Goal: Complete application form

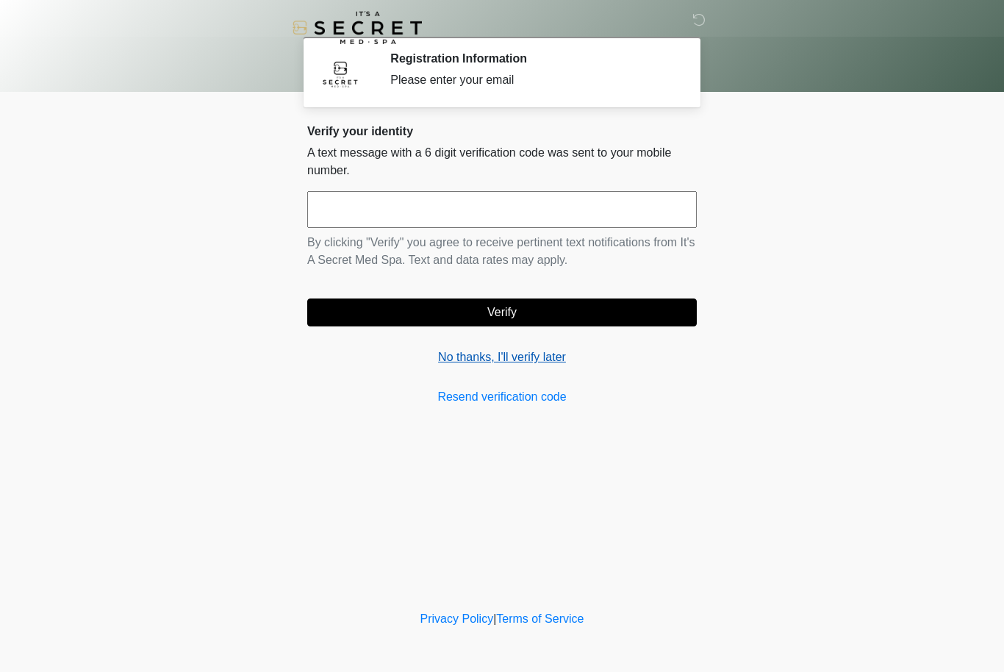
click at [542, 359] on link "No thanks, I'll verify later" at bounding box center [502, 357] width 390 height 18
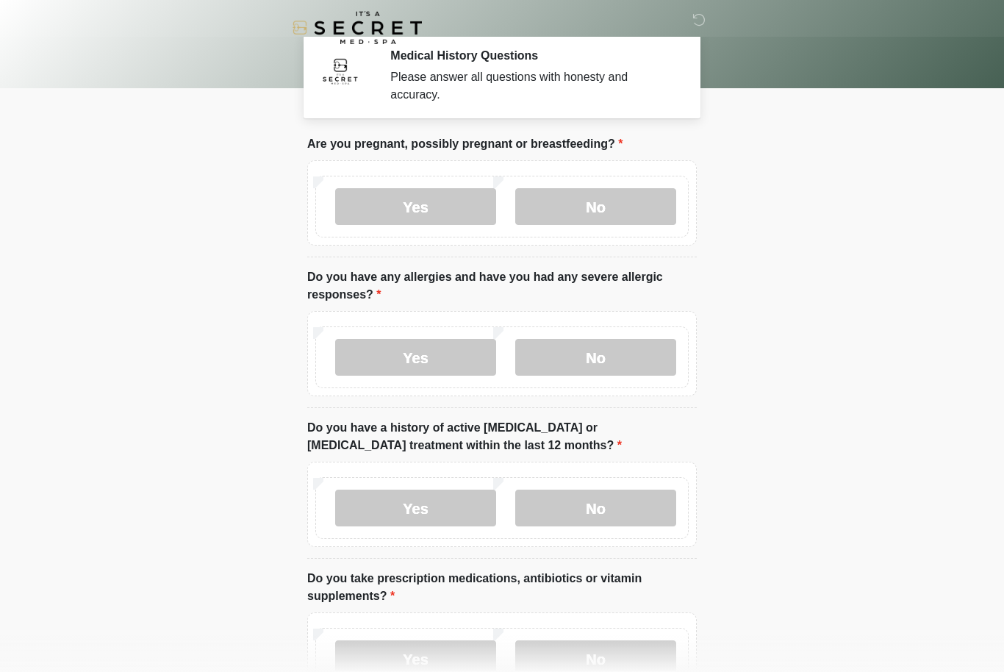
scroll to position [4, 0]
click at [612, 207] on label "No" at bounding box center [595, 205] width 161 height 37
click at [623, 351] on label "No" at bounding box center [595, 356] width 161 height 37
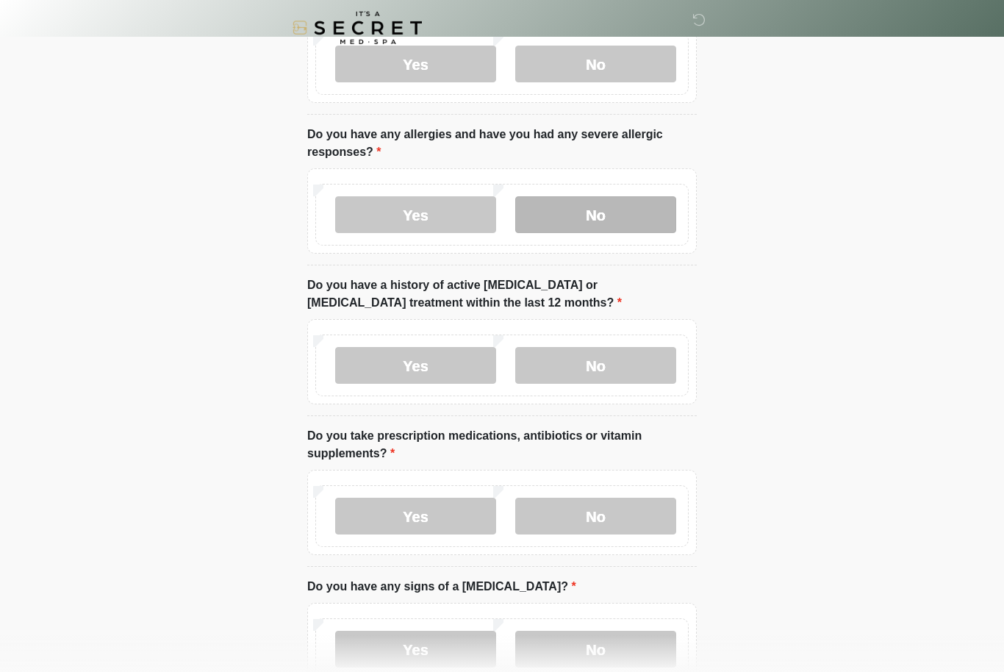
scroll to position [160, 0]
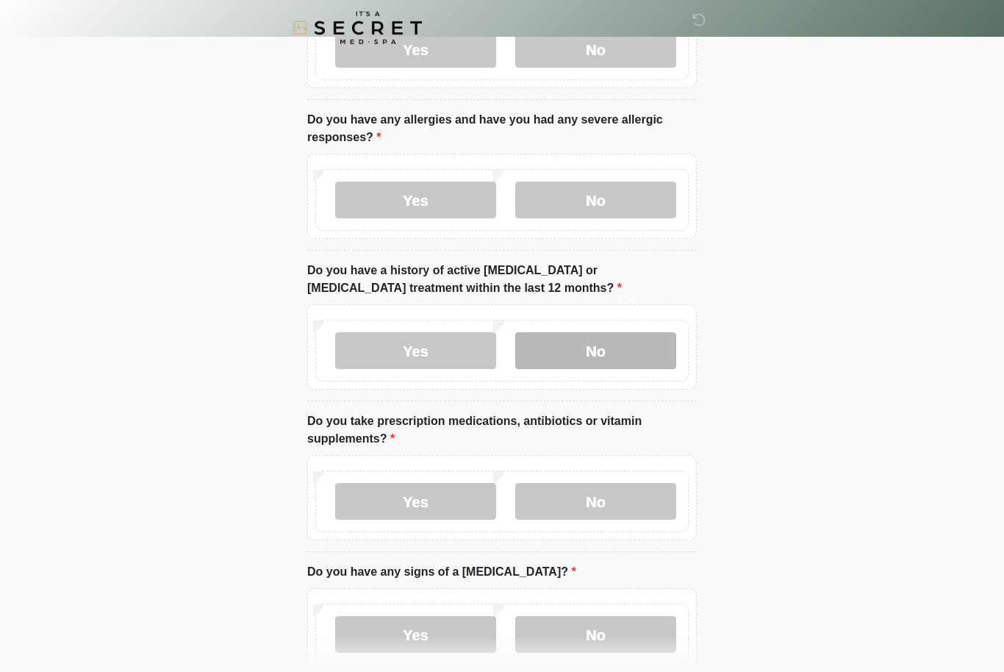
click at [600, 356] on label "No" at bounding box center [595, 350] width 161 height 37
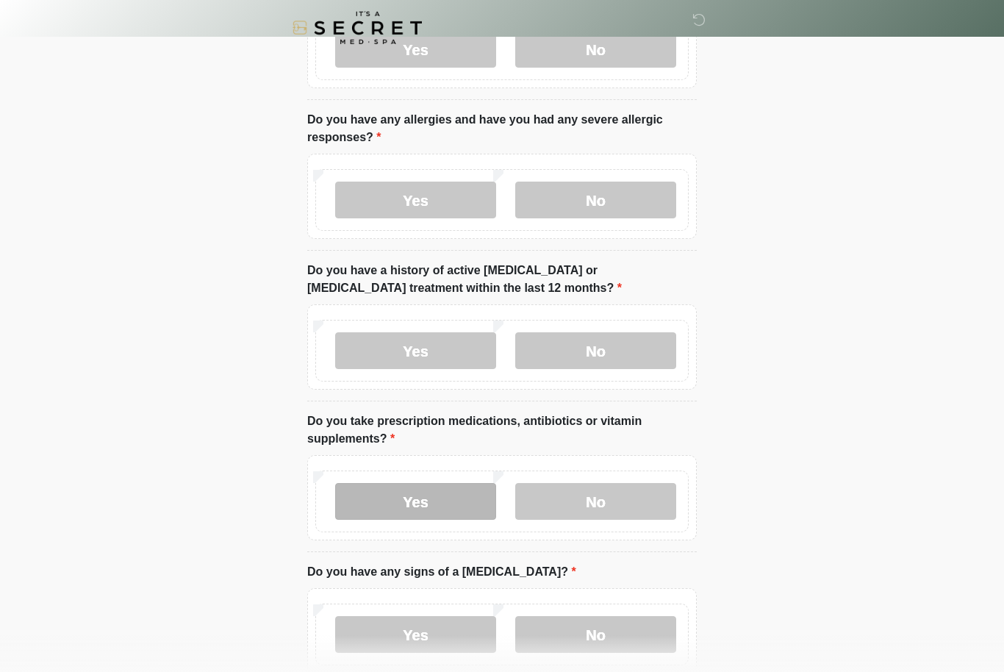
click at [459, 500] on label "Yes" at bounding box center [415, 501] width 161 height 37
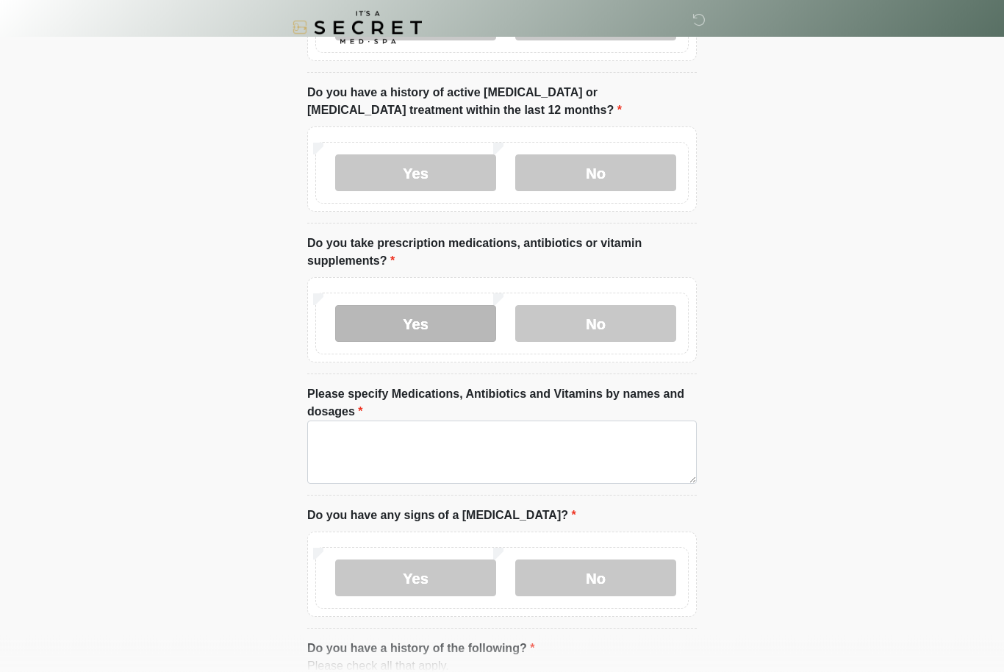
scroll to position [351, 0]
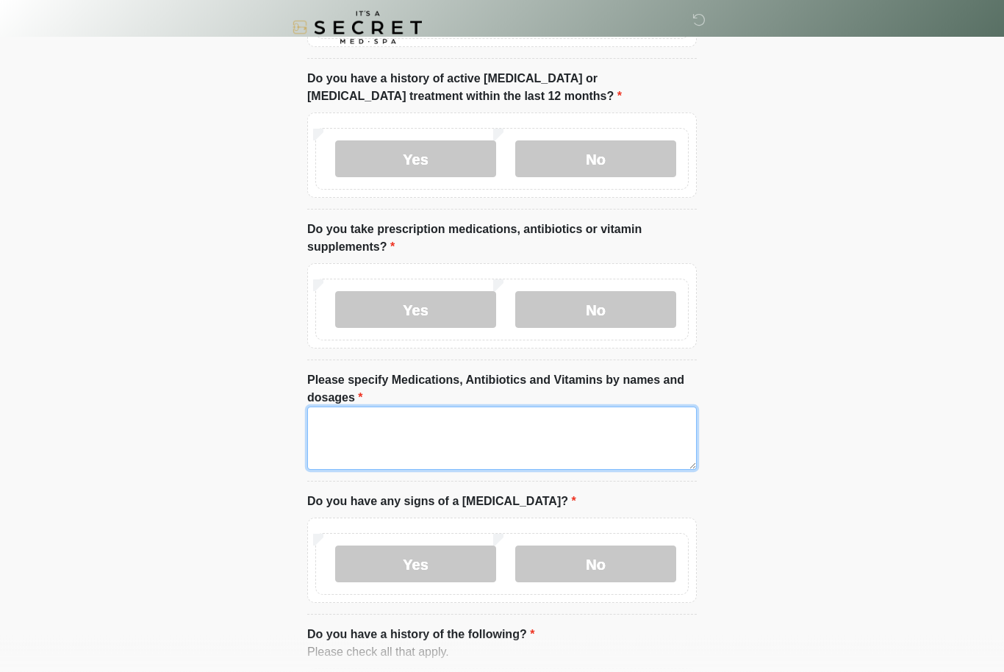
click at [568, 441] on textarea "Please specify Medications, Antibiotics and Vitamins by names and dosages" at bounding box center [502, 438] width 390 height 63
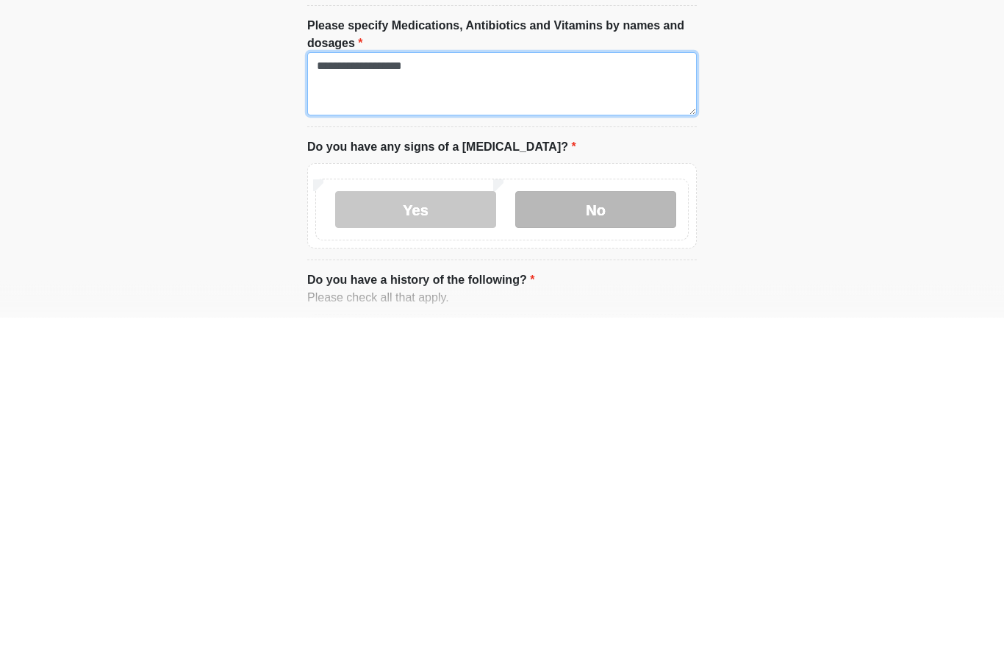
type textarea "**********"
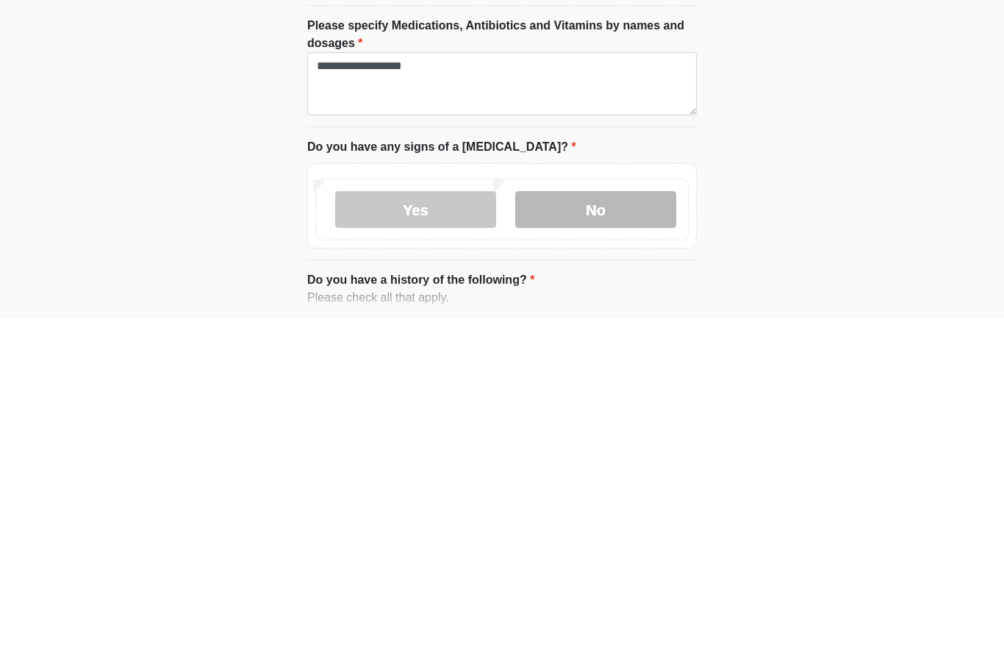
click at [611, 546] on label "No" at bounding box center [595, 564] width 161 height 37
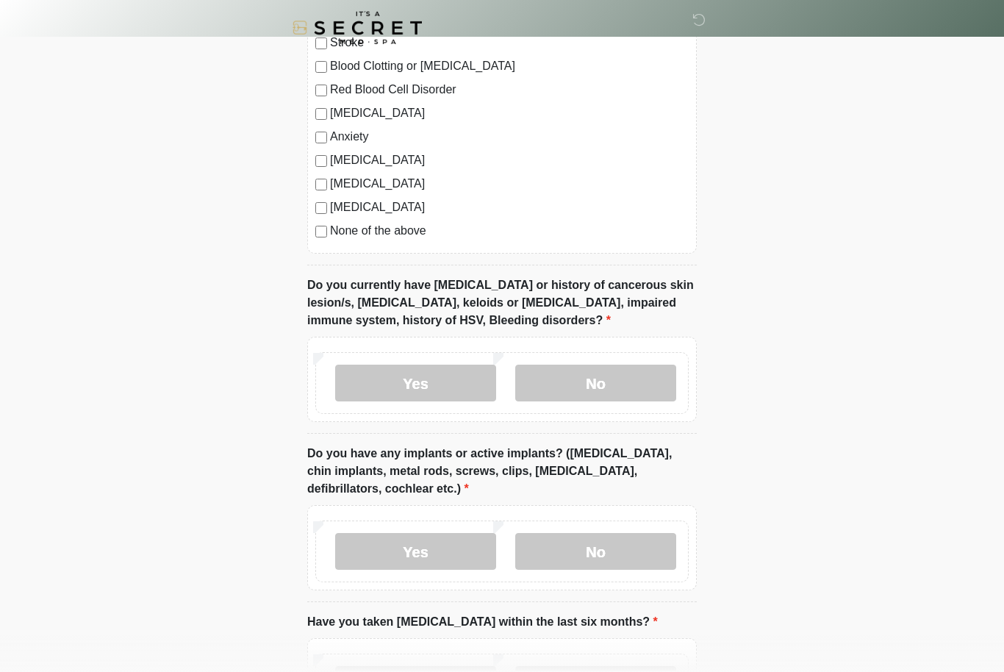
scroll to position [1071, 0]
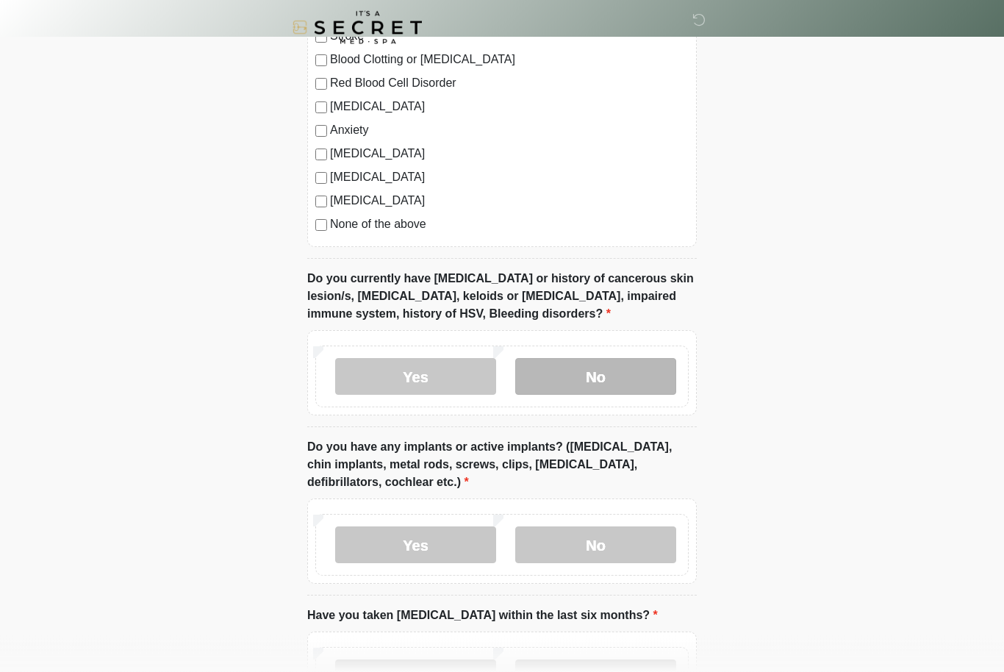
click at [625, 384] on label "No" at bounding box center [595, 377] width 161 height 37
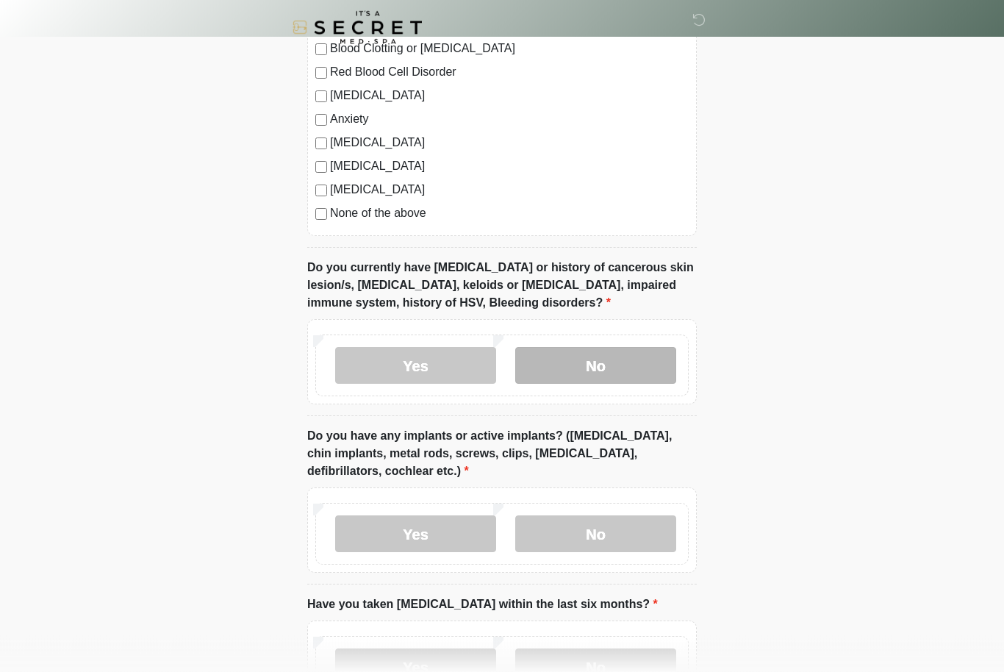
scroll to position [1195, 0]
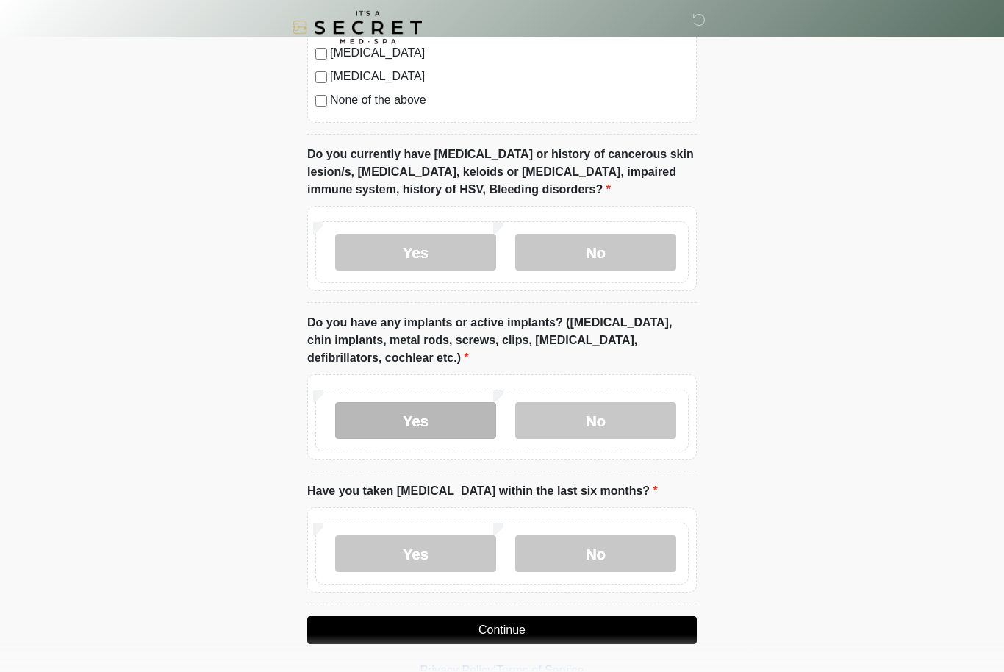
click at [448, 420] on label "Yes" at bounding box center [415, 421] width 161 height 37
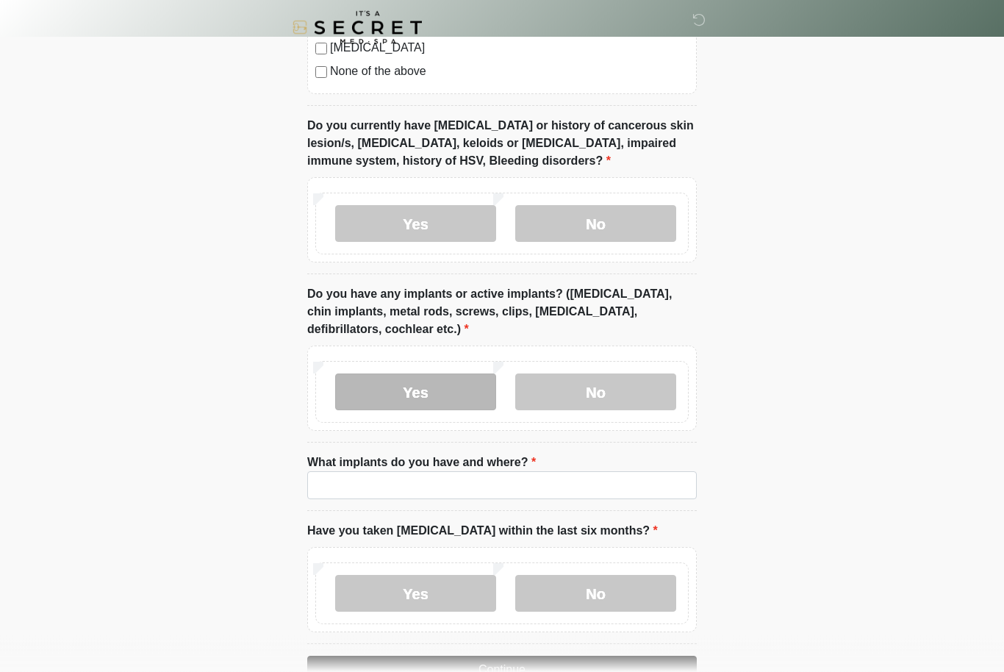
scroll to position [1247, 0]
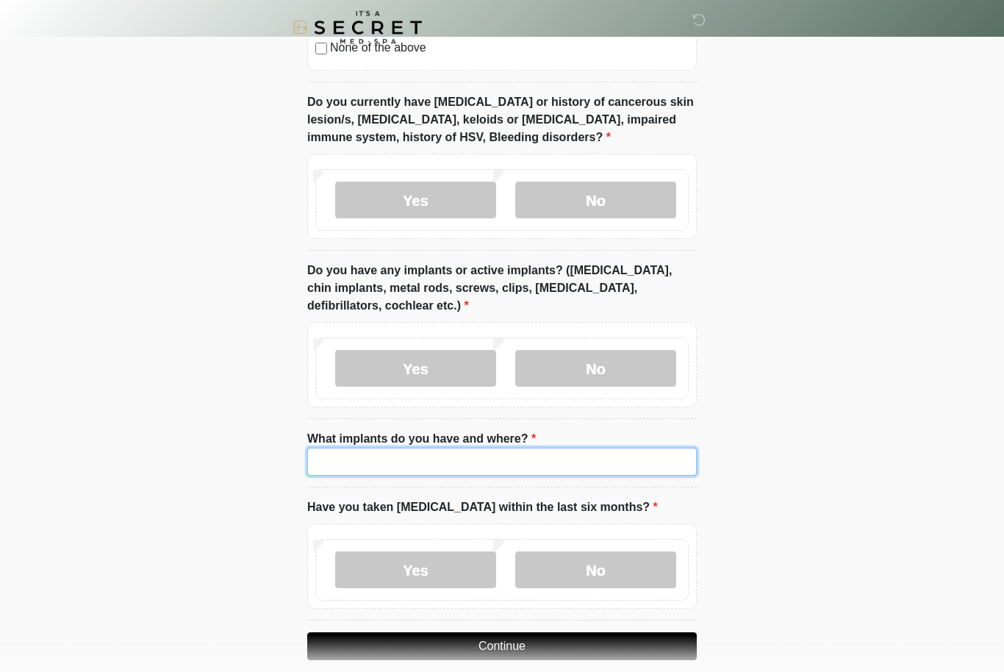
click at [551, 463] on input "What implants do you have and where?" at bounding box center [502, 462] width 390 height 28
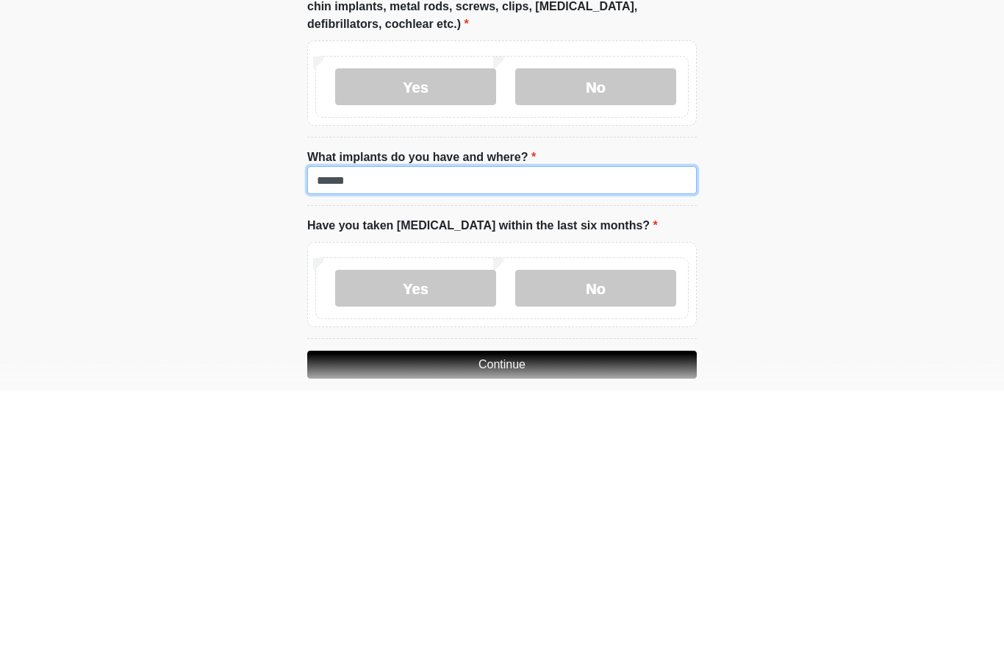
type input "******"
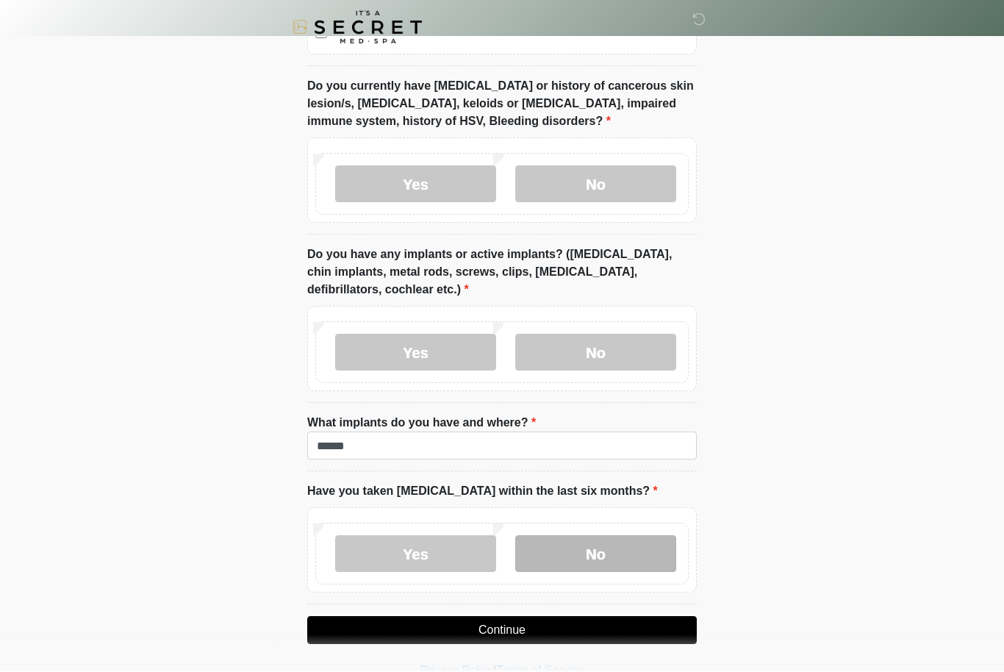
click at [595, 553] on label "No" at bounding box center [595, 554] width 161 height 37
click at [521, 632] on button "Continue" at bounding box center [502, 631] width 390 height 28
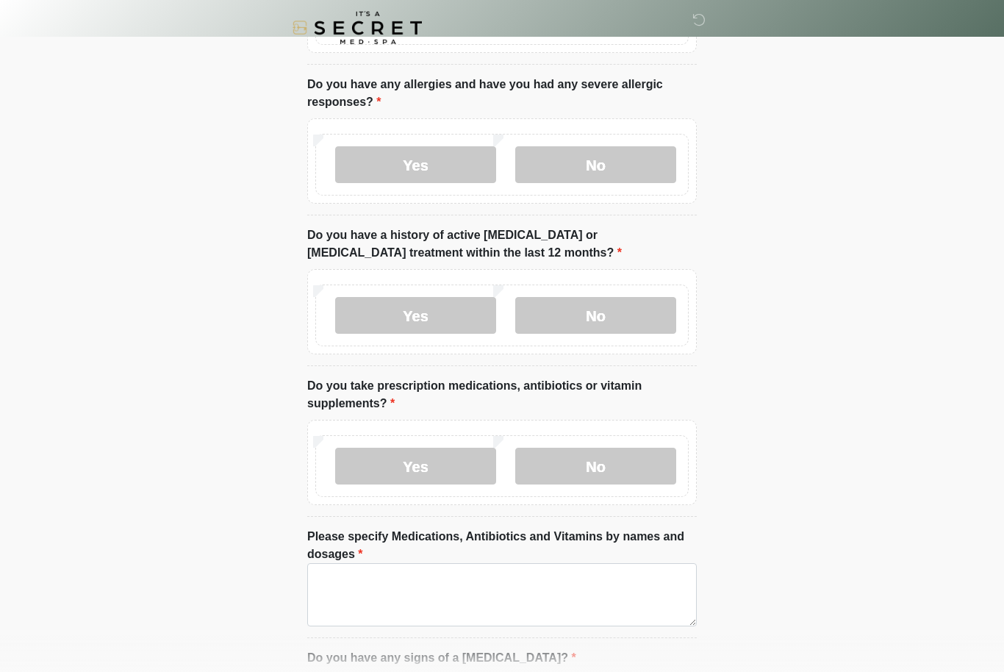
scroll to position [0, 0]
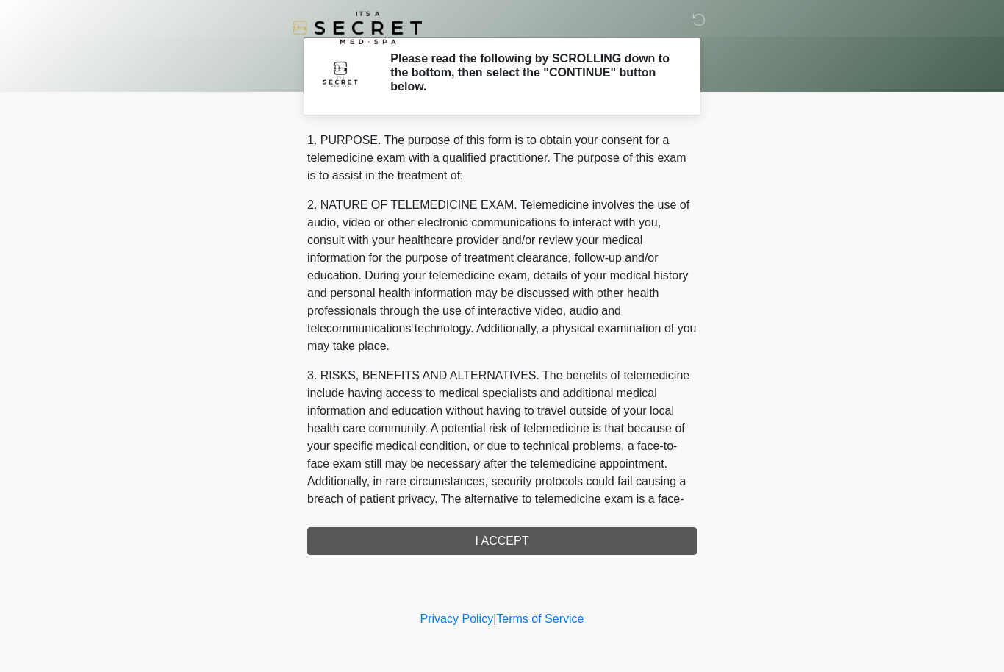
click at [657, 537] on div "1. PURPOSE. The purpose of this form is to obtain your consent for a telemedici…" at bounding box center [502, 343] width 390 height 423
click at [525, 543] on div "1. PURPOSE. The purpose of this form is to obtain your consent for a telemedici…" at bounding box center [502, 343] width 390 height 423
click at [526, 526] on div "1. PURPOSE. The purpose of this form is to obtain your consent for a telemedici…" at bounding box center [502, 343] width 390 height 423
click at [503, 545] on div "1. PURPOSE. The purpose of this form is to obtain your consent for a telemedici…" at bounding box center [502, 343] width 390 height 423
click at [485, 547] on div "1. PURPOSE. The purpose of this form is to obtain your consent for a telemedici…" at bounding box center [502, 343] width 390 height 423
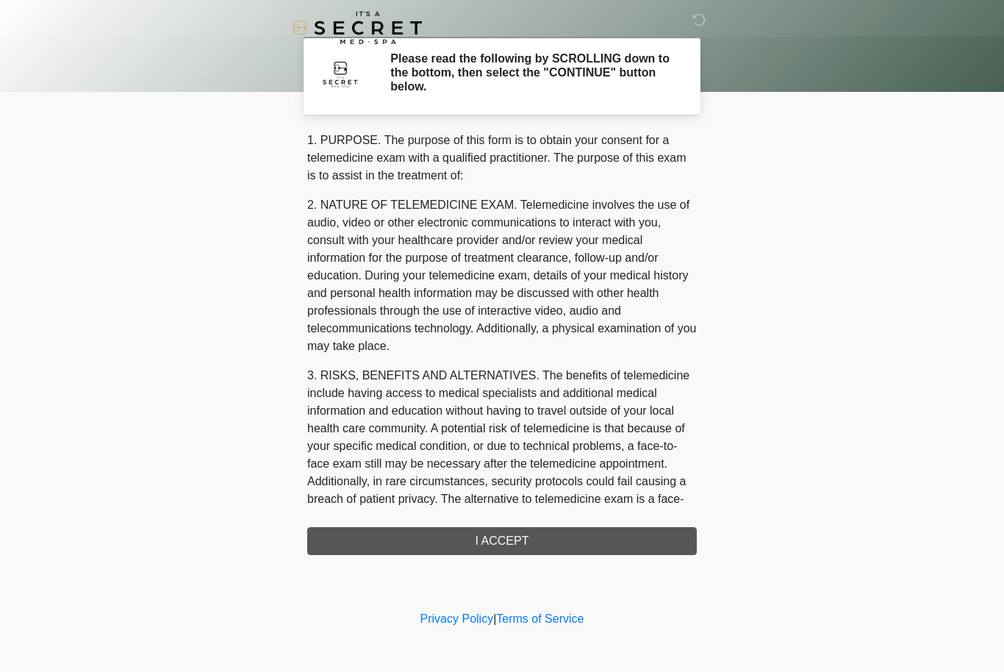
click at [531, 533] on div "1. PURPOSE. The purpose of this form is to obtain your consent for a telemedici…" at bounding box center [502, 343] width 390 height 423
click at [531, 532] on div "1. PURPOSE. The purpose of this form is to obtain your consent for a telemedici…" at bounding box center [502, 343] width 390 height 423
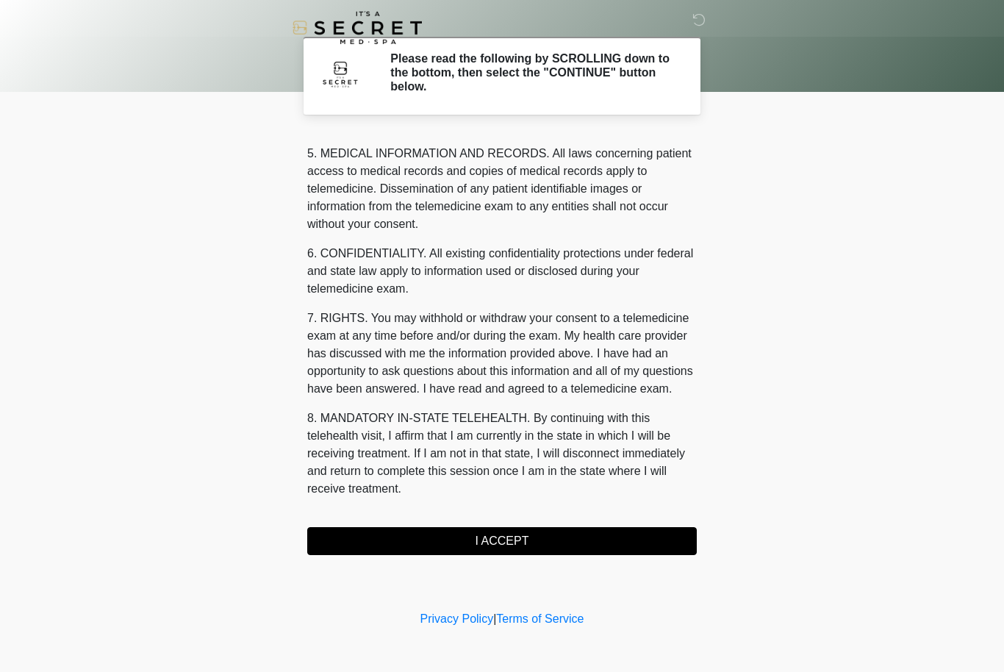
click at [520, 535] on button "I ACCEPT" at bounding box center [502, 541] width 390 height 28
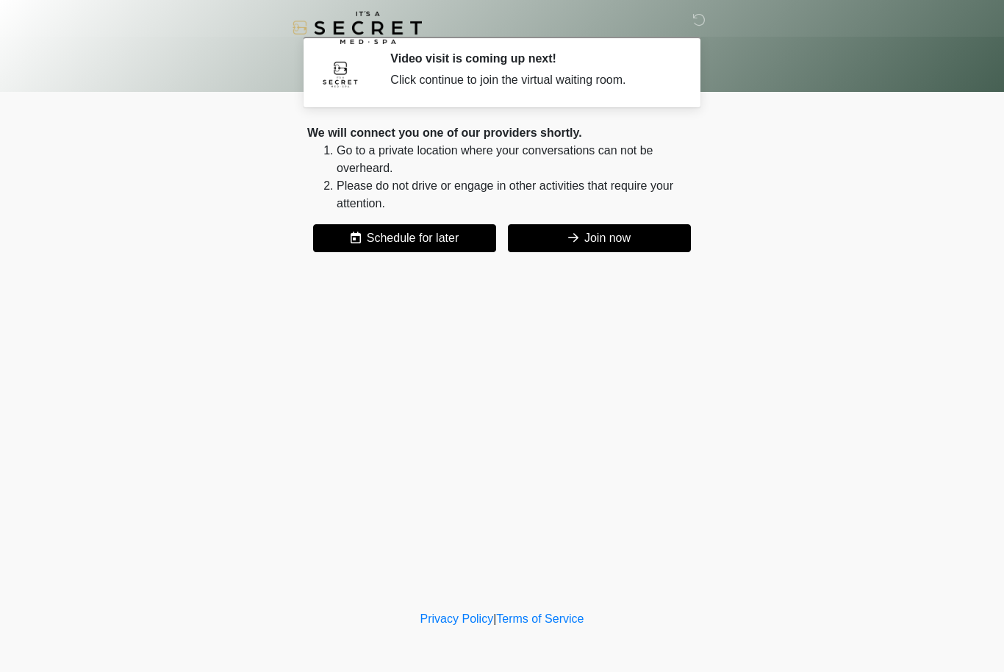
click at [617, 240] on button "Join now" at bounding box center [599, 238] width 183 height 28
